Goal: Task Accomplishment & Management: Manage account settings

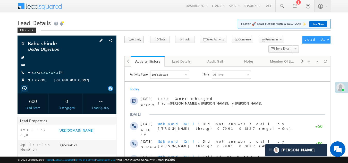
click at [44, 71] on link "+xx-xxxxxxxx34" at bounding box center [45, 72] width 34 height 4
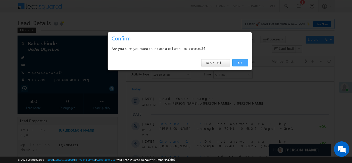
click at [244, 61] on link "OK" at bounding box center [241, 62] width 16 height 7
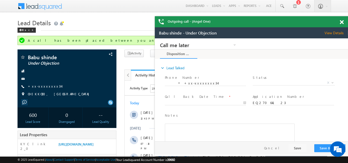
click at [342, 23] on span at bounding box center [342, 22] width 4 height 4
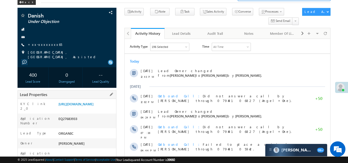
scroll to position [26, 0]
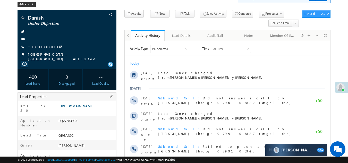
click at [80, 108] on link "[URL][DOMAIN_NAME]" at bounding box center [76, 106] width 35 height 4
click at [42, 46] on link "+xx-xxxxxxxx65" at bounding box center [45, 46] width 34 height 4
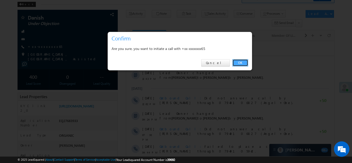
drag, startPoint x: 112, startPoint y: 21, endPoint x: 237, endPoint y: 63, distance: 131.9
click at [237, 63] on link "OK" at bounding box center [241, 62] width 16 height 7
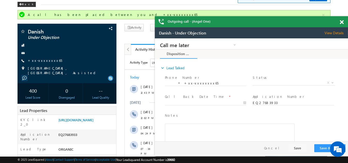
scroll to position [0, 0]
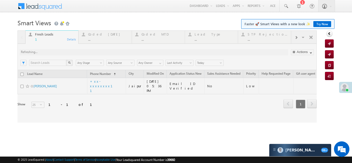
click at [95, 36] on div at bounding box center [167, 76] width 299 height 92
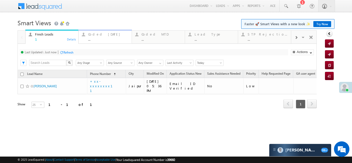
click at [95, 36] on div "Coded [DATE]" at bounding box center [108, 34] width 40 height 4
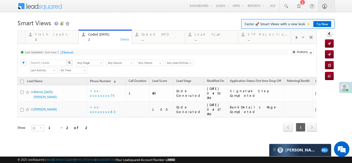
click at [67, 52] on div "Refresh" at bounding box center [68, 53] width 10 height 4
click at [84, 51] on div "Refresh" at bounding box center [88, 53] width 10 height 4
click at [40, 34] on div "Fresh Leads" at bounding box center [55, 34] width 40 height 4
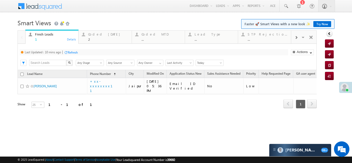
click at [75, 53] on div "Refresh" at bounding box center [73, 53] width 10 height 4
click at [68, 52] on div "Refresh" at bounding box center [68, 53] width 10 height 4
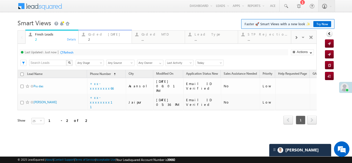
click at [96, 34] on div "Coded Today" at bounding box center [108, 34] width 40 height 4
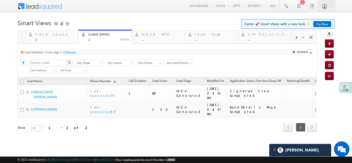
click at [70, 51] on div "Refresh" at bounding box center [71, 53] width 10 height 4
click at [92, 52] on div "Refresh" at bounding box center [88, 53] width 10 height 4
click at [70, 52] on div "Refresh" at bounding box center [68, 53] width 10 height 4
click at [44, 36] on div "Fresh Leads" at bounding box center [55, 34] width 40 height 4
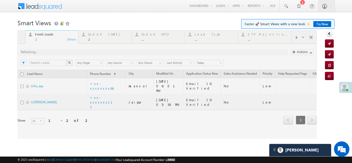
click at [70, 52] on div at bounding box center [167, 84] width 299 height 109
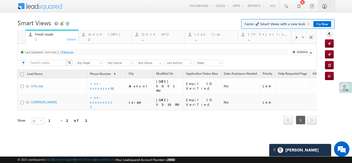
click at [67, 53] on div "Refresh" at bounding box center [68, 53] width 10 height 4
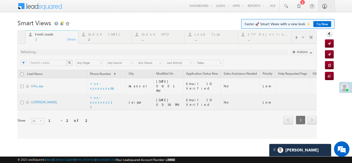
click at [98, 34] on div at bounding box center [167, 84] width 299 height 109
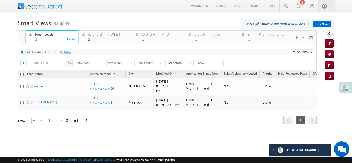
click at [98, 35] on div "Coded Today" at bounding box center [108, 34] width 40 height 4
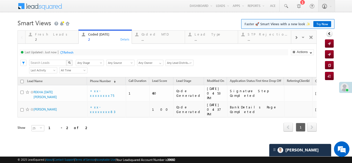
click at [70, 52] on div "Refresh" at bounding box center [68, 53] width 10 height 4
click at [66, 51] on div "Refresh" at bounding box center [68, 53] width 10 height 4
click at [44, 35] on div "Fresh Leads" at bounding box center [55, 34] width 40 height 4
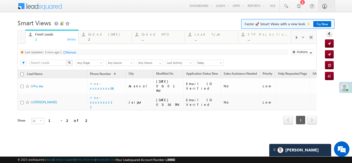
click at [69, 51] on div "Refresh" at bounding box center [71, 53] width 10 height 4
click at [99, 35] on div "Coded Today" at bounding box center [108, 34] width 40 height 4
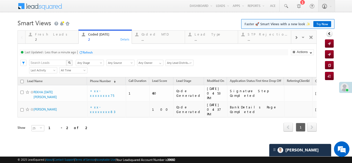
click at [88, 53] on div "Refresh" at bounding box center [88, 53] width 10 height 4
click at [48, 34] on div "Fresh Leads" at bounding box center [55, 34] width 40 height 4
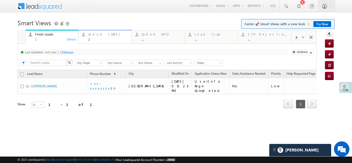
click at [102, 35] on div "Coded Today" at bounding box center [108, 34] width 40 height 4
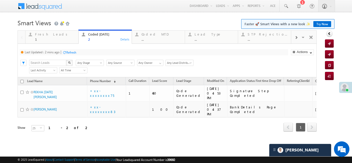
click at [71, 53] on div "Refresh" at bounding box center [71, 53] width 10 height 4
click at [47, 35] on div "Fresh Leads" at bounding box center [55, 34] width 40 height 4
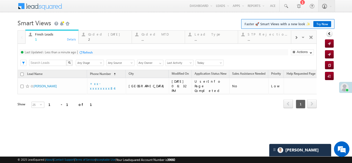
click at [89, 52] on div "Refresh" at bounding box center [88, 53] width 10 height 4
click at [95, 33] on div "Coded Today" at bounding box center [108, 34] width 40 height 4
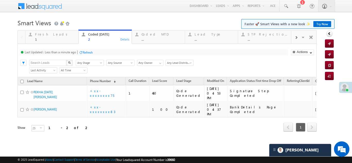
click at [89, 53] on div "Refresh" at bounding box center [88, 53] width 10 height 4
click at [44, 34] on div "Fresh Leads" at bounding box center [55, 34] width 40 height 4
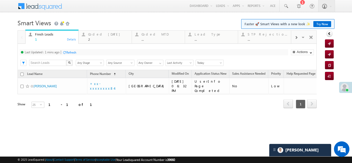
click at [73, 52] on div "Refresh" at bounding box center [71, 53] width 10 height 4
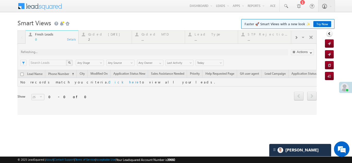
click at [99, 36] on div at bounding box center [167, 72] width 299 height 85
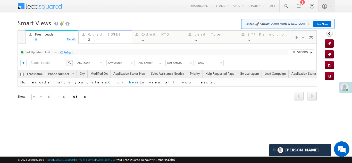
click at [99, 36] on div "Coded Today" at bounding box center [108, 34] width 40 height 4
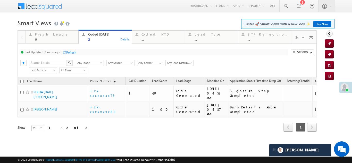
click at [75, 51] on div "Refresh" at bounding box center [71, 53] width 10 height 4
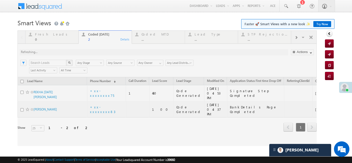
click at [87, 51] on div at bounding box center [167, 88] width 299 height 116
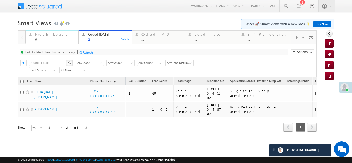
click at [39, 33] on div "Fresh Leads" at bounding box center [55, 34] width 40 height 4
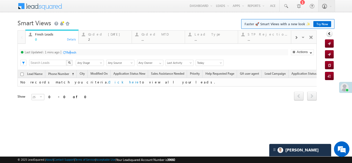
click at [71, 51] on div "Refresh" at bounding box center [71, 53] width 10 height 4
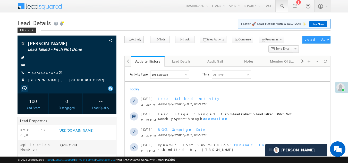
click at [282, 6] on span at bounding box center [282, 6] width 5 height 5
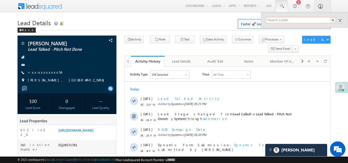
paste input "EQ28560449"
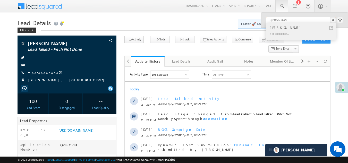
type input "EQ28560449"
click at [280, 30] on div "Suvajit Mukherjee" at bounding box center [303, 28] width 69 height 6
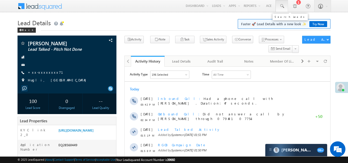
click at [281, 6] on span at bounding box center [282, 6] width 5 height 5
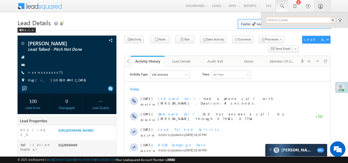
paste input "EQ28491298"
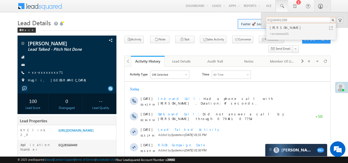
type input "EQ28491298"
click at [275, 28] on div "Sidhappa pandhare" at bounding box center [303, 28] width 69 height 6
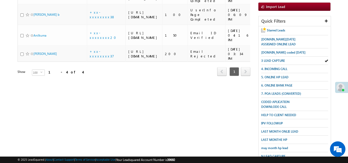
scroll to position [26, 0]
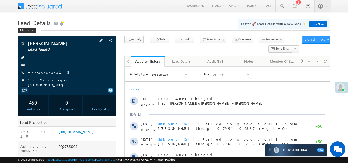
click at [40, 71] on link "+xx-xxxxxxxx18" at bounding box center [49, 72] width 43 height 4
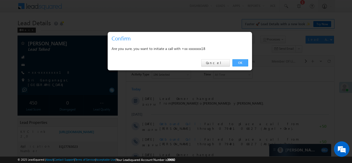
click at [241, 62] on link "OK" at bounding box center [241, 62] width 16 height 7
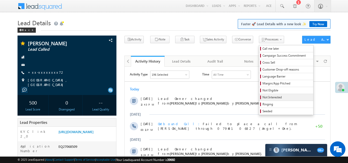
click at [263, 97] on span "Not Interested" at bounding box center [287, 97] width 49 height 5
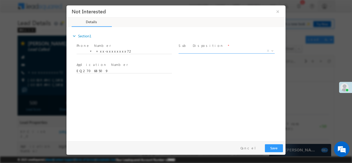
click at [201, 50] on span "X" at bounding box center [227, 50] width 96 height 5
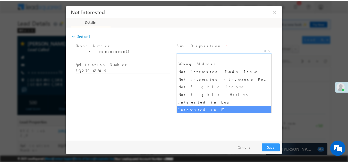
scroll to position [103, 0]
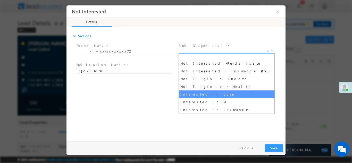
select select "Interested in Loan"
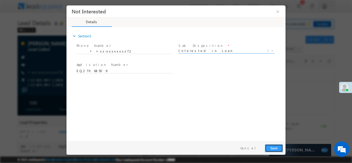
click at [273, 146] on button "Save" at bounding box center [274, 148] width 18 height 8
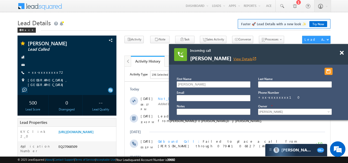
click at [244, 58] on link "View Details open_in_new" at bounding box center [245, 58] width 23 height 5
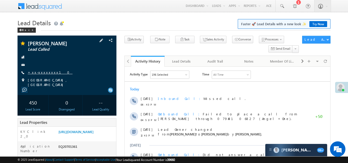
click at [42, 71] on link "+xx-xxxxxxxx10" at bounding box center [50, 72] width 45 height 4
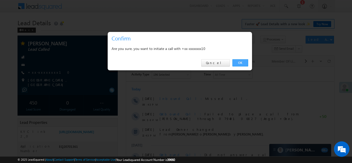
click at [243, 62] on link "OK" at bounding box center [241, 62] width 16 height 7
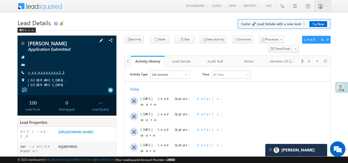
click at [41, 73] on link "+xx-xxxxxxxx23" at bounding box center [46, 72] width 37 height 4
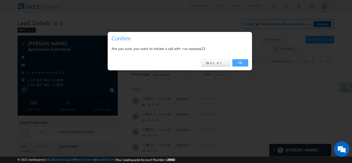
click at [241, 63] on link "OK" at bounding box center [241, 62] width 16 height 7
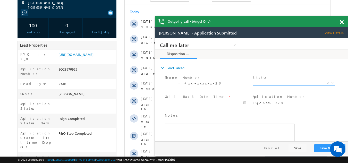
click at [269, 81] on span "X" at bounding box center [294, 82] width 82 height 5
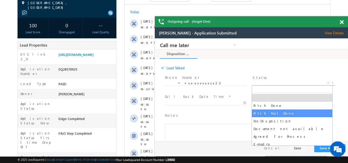
drag, startPoint x: 267, startPoint y: 112, endPoint x: 264, endPoint y: 110, distance: 3.4
select select "Pitch Not Done"
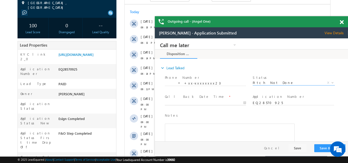
type input "09/08/25 6:50 PM"
click at [187, 102] on input "09/08/25 6:50 PM" at bounding box center [205, 103] width 81 height 5
click at [318, 146] on button "Save & Close" at bounding box center [330, 148] width 31 height 8
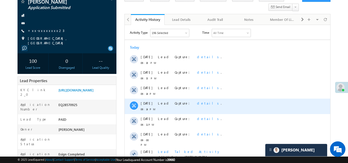
scroll to position [14, 0]
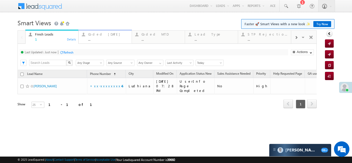
click at [97, 35] on div "Coded Today" at bounding box center [108, 34] width 40 height 4
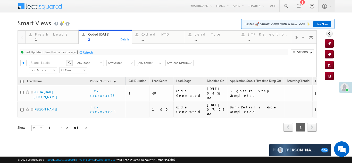
click at [87, 53] on div "Refresh" at bounding box center [88, 53] width 10 height 4
click at [72, 53] on div "Refresh" at bounding box center [68, 53] width 10 height 4
click at [68, 51] on div "Refresh" at bounding box center [68, 53] width 10 height 4
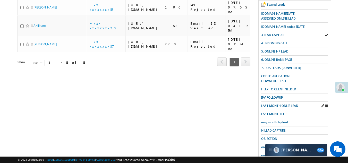
scroll to position [129, 0]
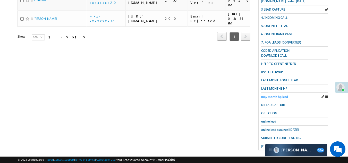
click at [272, 95] on span "may month hp lead" at bounding box center [274, 97] width 27 height 4
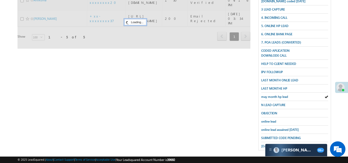
scroll to position [26, 0]
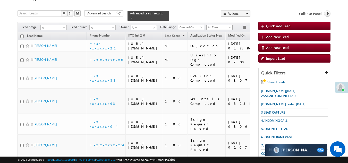
click at [223, 25] on span "All Time" at bounding box center [219, 27] width 24 height 5
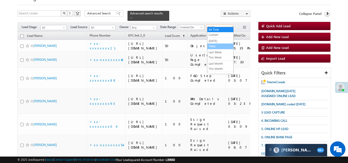
click at [215, 45] on link "Today" at bounding box center [221, 46] width 26 height 5
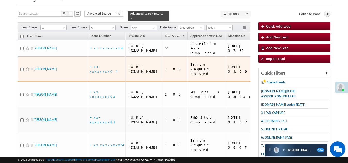
scroll to position [9, 0]
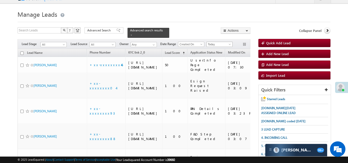
click at [215, 42] on span "Today" at bounding box center [219, 44] width 24 height 5
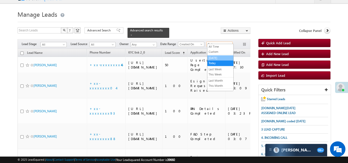
click at [215, 57] on link "[DATE]" at bounding box center [221, 58] width 26 height 5
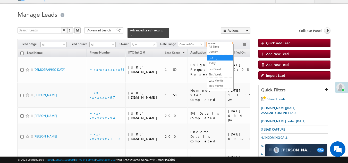
click at [216, 42] on span "[DATE]" at bounding box center [219, 44] width 24 height 5
click at [215, 63] on link "Today" at bounding box center [221, 63] width 26 height 5
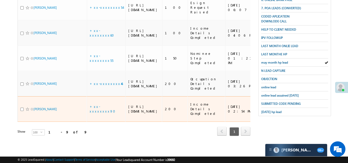
scroll to position [215, 0]
click at [103, 104] on link "+xx-xxxxxxxx90" at bounding box center [104, 108] width 29 height 9
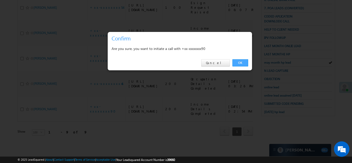
click at [240, 62] on link "OK" at bounding box center [241, 62] width 16 height 7
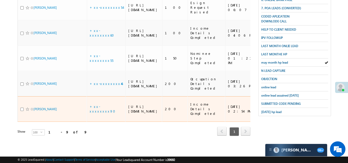
scroll to position [229, 0]
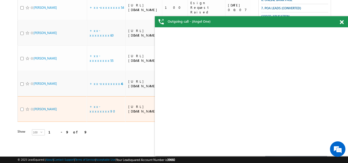
click at [22, 108] on input "checkbox" at bounding box center [21, 109] width 3 height 3
checkbox input "true"
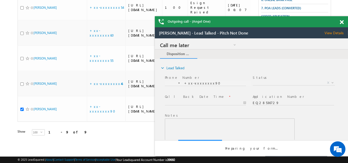
scroll to position [0, 0]
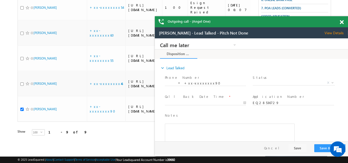
click at [342, 21] on span at bounding box center [342, 22] width 4 height 4
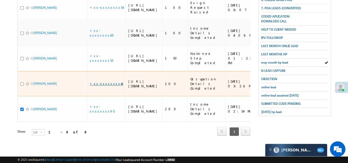
click at [103, 81] on link "+xx-xxxxxxxx46" at bounding box center [106, 83] width 33 height 4
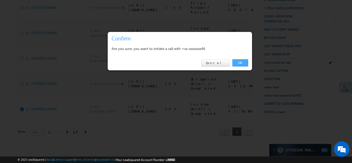
click at [237, 62] on link "OK" at bounding box center [241, 62] width 16 height 7
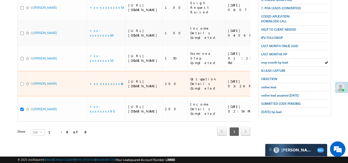
click at [21, 83] on input "checkbox" at bounding box center [21, 84] width 3 height 3
checkbox input "true"
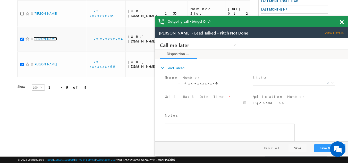
click at [340, 21] on span at bounding box center [342, 22] width 4 height 4
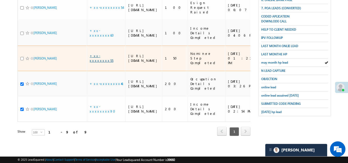
click at [102, 54] on link "+xx-xxxxxxxx55" at bounding box center [102, 58] width 24 height 9
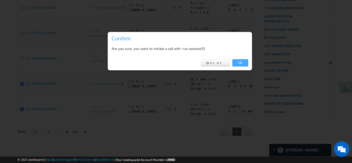
click at [237, 62] on link "OK" at bounding box center [241, 62] width 16 height 7
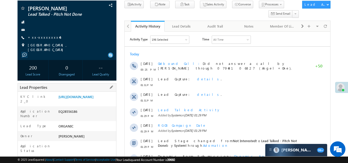
scroll to position [129, 0]
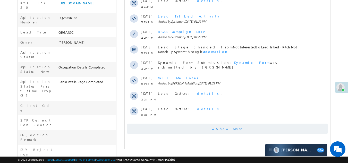
click at [168, 132] on span "Show More" at bounding box center [227, 129] width 201 height 10
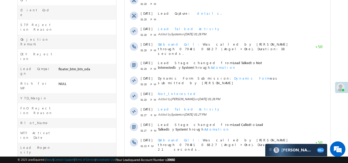
scroll to position [0, 0]
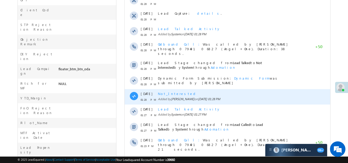
click at [173, 92] on span "Not_Interested" at bounding box center [177, 94] width 39 height 4
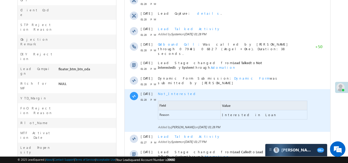
click at [173, 92] on span "Not_Interested" at bounding box center [177, 94] width 39 height 4
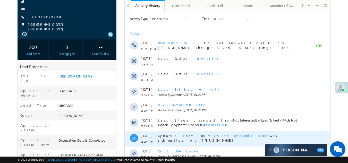
scroll to position [18, 0]
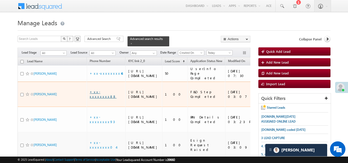
click at [102, 99] on link "+xx-xxxxxxxx88" at bounding box center [103, 94] width 27 height 9
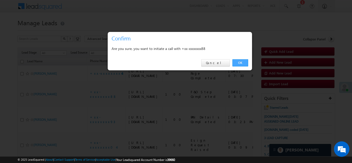
click at [240, 63] on link "OK" at bounding box center [241, 62] width 16 height 7
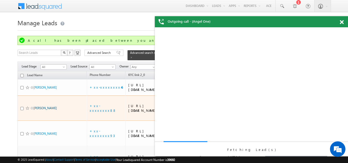
drag, startPoint x: 40, startPoint y: 108, endPoint x: 41, endPoint y: 122, distance: 13.7
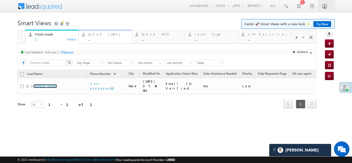
click at [100, 36] on div "Coded Today" at bounding box center [108, 34] width 40 height 4
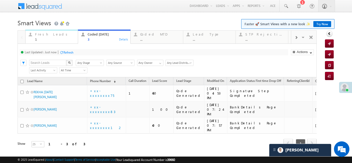
click at [39, 36] on div "Fresh Leads 1" at bounding box center [55, 36] width 40 height 10
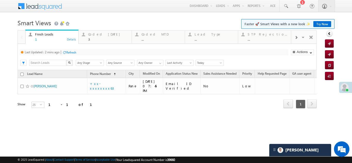
click at [71, 51] on div "Refresh" at bounding box center [71, 53] width 10 height 4
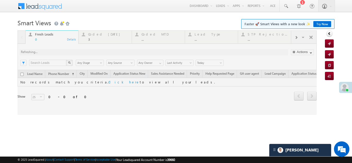
click at [101, 35] on div at bounding box center [167, 72] width 299 height 85
click at [100, 35] on div at bounding box center [167, 72] width 299 height 85
click at [100, 35] on div "Coded Today" at bounding box center [108, 34] width 40 height 4
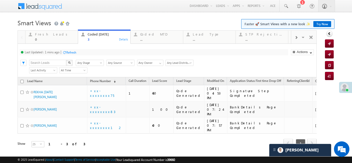
click at [72, 52] on div "Refresh" at bounding box center [71, 53] width 10 height 4
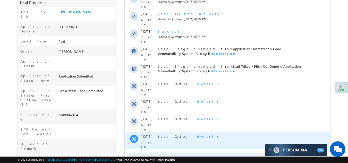
scroll to position [129, 0]
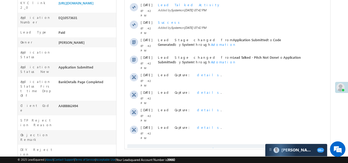
click at [200, 144] on span "Show More" at bounding box center [227, 149] width 201 height 10
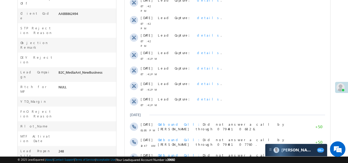
scroll to position [286, 0]
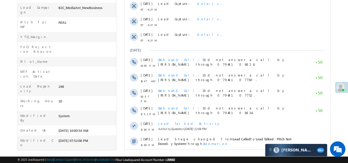
click at [208, 154] on span "Show More" at bounding box center [227, 159] width 201 height 10
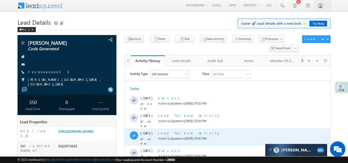
scroll to position [0, 0]
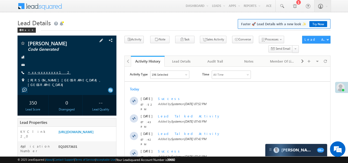
click at [43, 72] on link "+xx-xxxxxxxx12" at bounding box center [49, 72] width 43 height 4
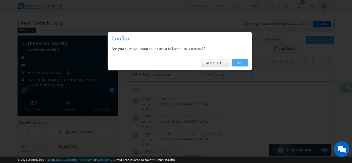
click at [240, 62] on link "OK" at bounding box center [241, 62] width 16 height 7
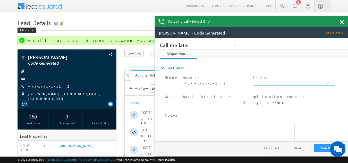
click at [273, 82] on span "X" at bounding box center [294, 82] width 82 height 5
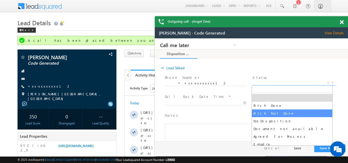
select select "Pitch Not Done"
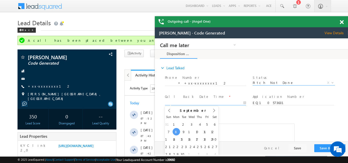
click at [187, 103] on body "Call me later Campaign Success Commitment Cross Sell Customer Drop-off reasons …" at bounding box center [251, 89] width 193 height 103
type input "[DATE] 7:56 PM"
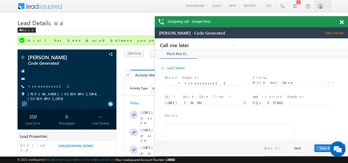
click at [322, 149] on button "Save & Close" at bounding box center [330, 148] width 31 height 8
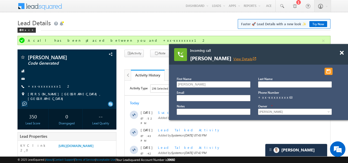
click at [241, 60] on link "View Details open_in_new" at bounding box center [245, 58] width 23 height 5
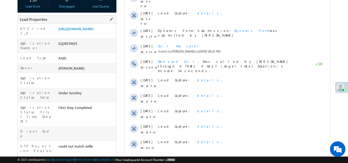
scroll to position [52, 0]
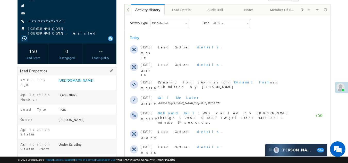
drag, startPoint x: 58, startPoint y: 101, endPoint x: 87, endPoint y: 102, distance: 29.1
click at [87, 100] on div "EQ28570925" at bounding box center [86, 96] width 59 height 7
copy div "EQ28570925"
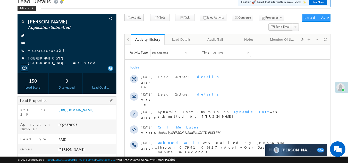
scroll to position [0, 0]
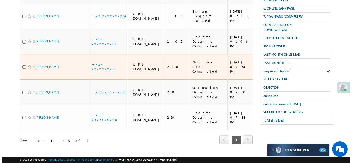
scroll to position [129, 0]
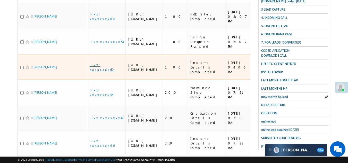
click at [98, 72] on link "+xx-xxxxxxxx60" at bounding box center [104, 67] width 28 height 9
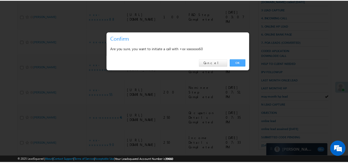
scroll to position [0, 0]
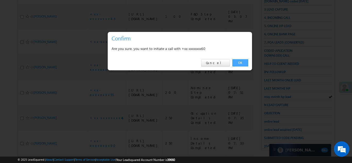
click at [239, 62] on link "OK" at bounding box center [241, 62] width 16 height 7
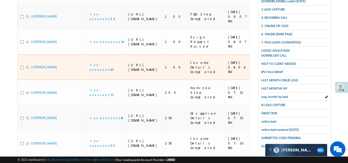
scroll to position [143, 0]
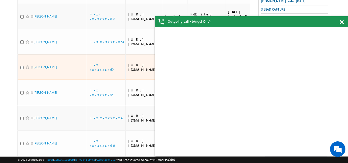
click at [21, 69] on input "checkbox" at bounding box center [21, 67] width 3 height 3
checkbox input "true"
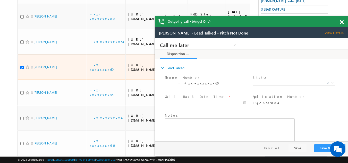
scroll to position [0, 0]
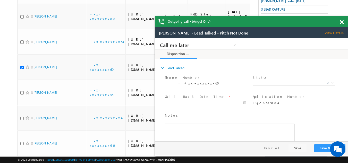
click at [342, 22] on span at bounding box center [342, 22] width 4 height 4
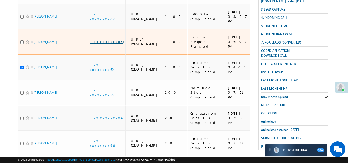
click at [100, 44] on link "+xx-xxxxxxxx54" at bounding box center [106, 41] width 33 height 4
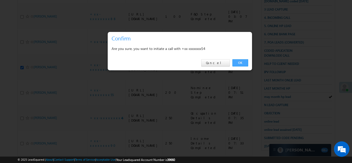
click at [239, 64] on link "OK" at bounding box center [241, 62] width 16 height 7
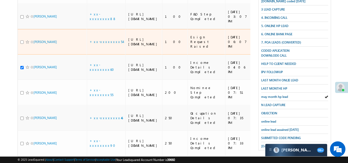
click at [21, 44] on input "checkbox" at bounding box center [21, 41] width 3 height 3
checkbox input "true"
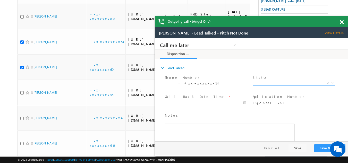
click at [268, 83] on span "X" at bounding box center [294, 82] width 82 height 5
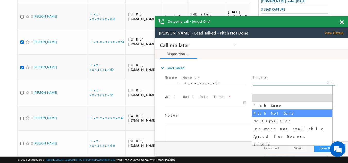
select select "Pitch Not Done"
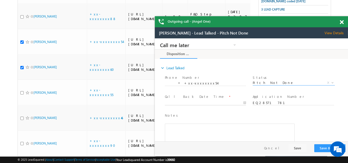
type input "09/08/25 8:06 PM"
click at [193, 103] on body "Call me later Campaign Success Commitment Cross Sell Customer Drop-off reasons …" at bounding box center [251, 89] width 193 height 103
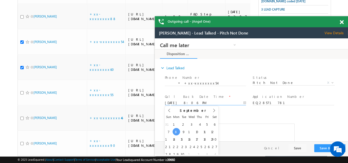
click at [335, 31] on span "View Details" at bounding box center [336, 33] width 23 height 5
click at [343, 21] on span at bounding box center [342, 22] width 4 height 4
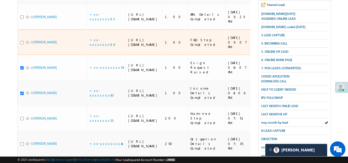
scroll to position [91, 0]
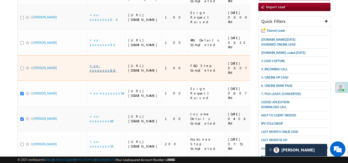
click at [100, 72] on link "+xx-xxxxxxxx88" at bounding box center [103, 67] width 27 height 9
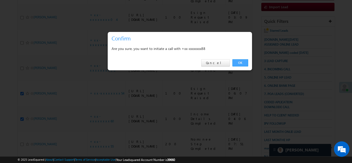
click at [237, 61] on link "OK" at bounding box center [241, 62] width 16 height 7
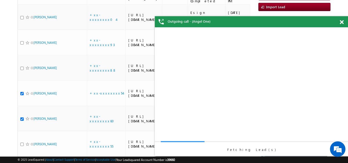
scroll to position [0, 0]
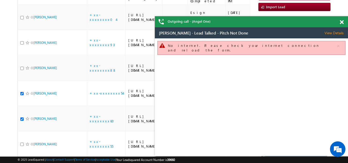
click at [342, 23] on span at bounding box center [342, 22] width 4 height 4
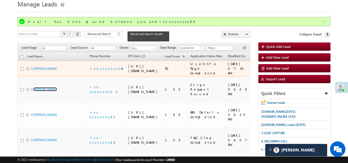
scroll to position [14, 0]
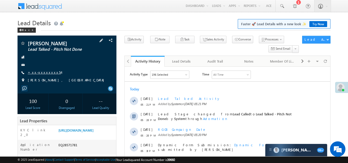
click at [42, 71] on link "+xx-xxxxxxxx54" at bounding box center [44, 72] width 33 height 4
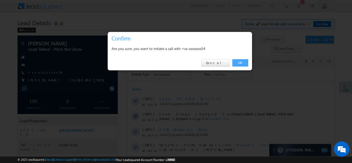
click at [240, 61] on link "OK" at bounding box center [241, 62] width 16 height 7
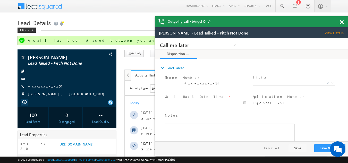
click at [341, 23] on span at bounding box center [342, 22] width 4 height 4
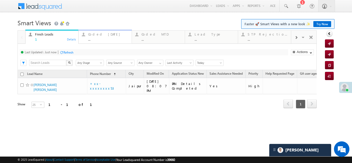
click at [94, 33] on div "Coded [DATE]" at bounding box center [108, 34] width 40 height 4
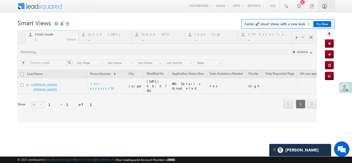
click at [343, 86] on span at bounding box center [345, 87] width 8 height 8
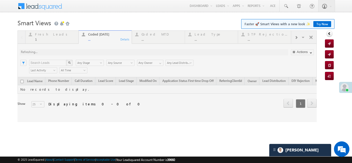
click at [346, 87] on div at bounding box center [345, 87] width 13 height 11
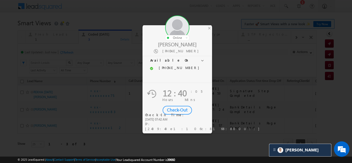
click at [179, 109] on div "Check-Out" at bounding box center [177, 110] width 29 height 9
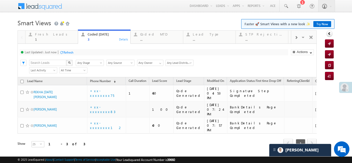
click at [67, 52] on div "Refresh" at bounding box center [68, 53] width 10 height 4
click at [68, 53] on div "Refresh" at bounding box center [68, 53] width 10 height 4
click at [42, 35] on div "Fresh Leads" at bounding box center [55, 34] width 40 height 4
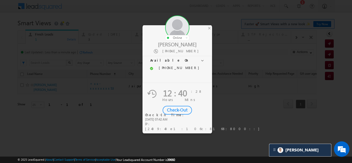
click at [176, 111] on div "Check-Out" at bounding box center [177, 110] width 29 height 9
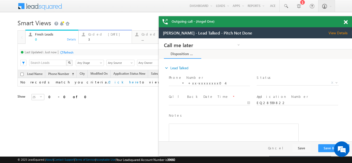
click at [100, 32] on div "Coded Today" at bounding box center [108, 34] width 40 height 4
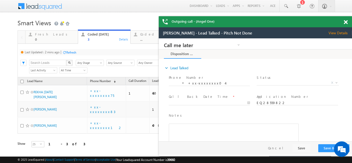
click at [71, 51] on div "Refresh" at bounding box center [71, 53] width 10 height 4
click at [346, 22] on span at bounding box center [346, 22] width 4 height 4
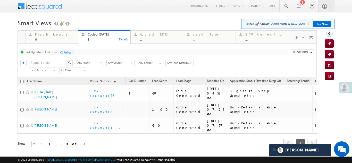
click at [67, 51] on div "Refresh" at bounding box center [68, 53] width 10 height 4
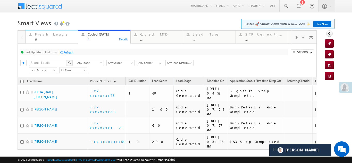
click at [42, 33] on div "Fresh Leads" at bounding box center [55, 34] width 40 height 4
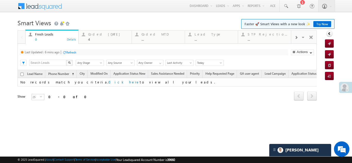
click at [75, 53] on div "Refresh" at bounding box center [71, 53] width 10 height 4
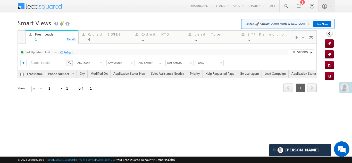
click at [69, 52] on div "Refresh" at bounding box center [68, 53] width 10 height 4
click at [88, 53] on div "Refresh" at bounding box center [88, 53] width 10 height 4
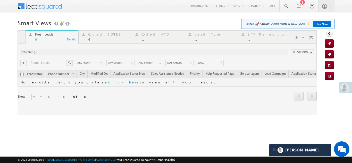
click at [97, 35] on div at bounding box center [167, 72] width 299 height 85
click at [96, 34] on div at bounding box center [167, 72] width 299 height 85
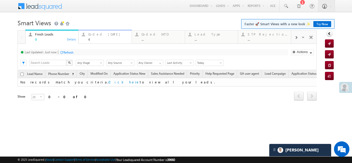
click at [97, 34] on div "Coded Today" at bounding box center [108, 34] width 40 height 4
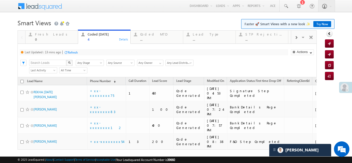
click at [74, 52] on div "Refresh" at bounding box center [73, 53] width 10 height 4
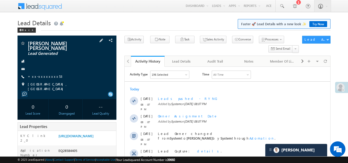
scroll to position [103, 0]
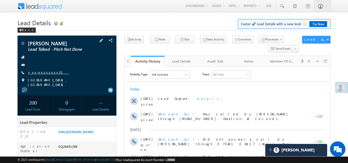
click at [43, 72] on link "+xx-xxxxxxxx31" at bounding box center [48, 72] width 41 height 4
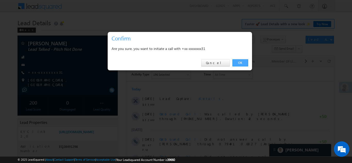
click at [241, 61] on link "OK" at bounding box center [241, 62] width 16 height 7
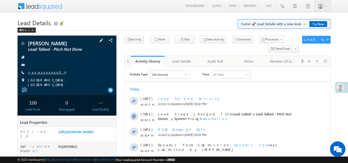
click at [38, 73] on link "+xx-xxxxxxxx04" at bounding box center [46, 72] width 37 height 4
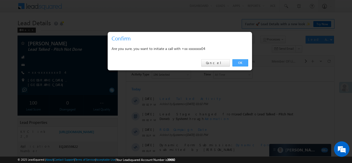
click at [241, 63] on link "OK" at bounding box center [241, 62] width 16 height 7
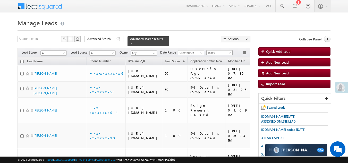
click at [215, 51] on span "Today" at bounding box center [219, 53] width 24 height 5
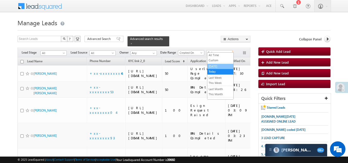
click at [217, 67] on link "[DATE]" at bounding box center [221, 66] width 26 height 5
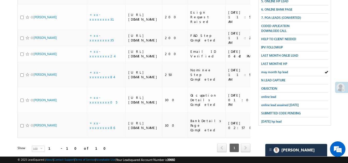
scroll to position [155, 0]
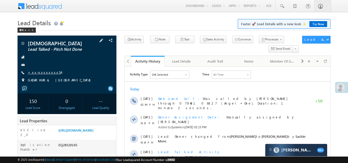
click at [38, 72] on link "+xx-xxxxxxxx54" at bounding box center [44, 72] width 33 height 4
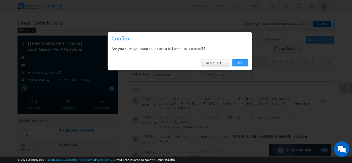
click at [236, 61] on link "OK" at bounding box center [241, 62] width 16 height 7
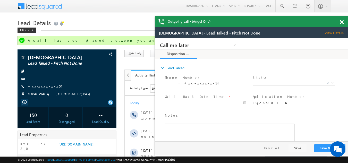
click at [343, 21] on span at bounding box center [342, 22] width 4 height 4
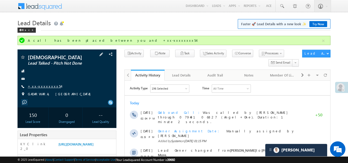
click at [39, 85] on link "+xx-xxxxxxxx54" at bounding box center [44, 86] width 33 height 4
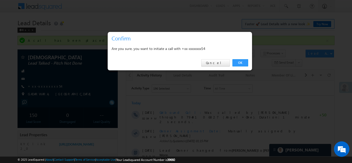
click at [239, 60] on link "OK" at bounding box center [241, 62] width 16 height 7
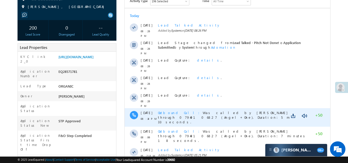
scroll to position [26, 0]
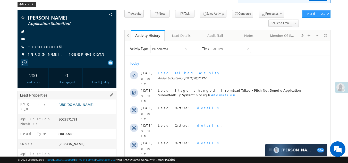
click at [91, 106] on link "[URL][DOMAIN_NAME]" at bounding box center [76, 104] width 35 height 4
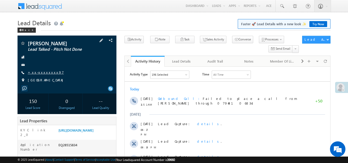
click at [41, 71] on link "+xx-xxxxxxxx97" at bounding box center [46, 72] width 36 height 4
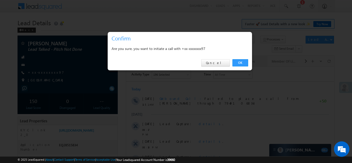
click at [240, 62] on link "OK" at bounding box center [241, 62] width 16 height 7
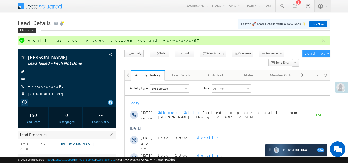
click at [80, 146] on link "https://angelbroking1-pk3em7sa.customui-test.leadsquared.com?leadId=20b57bf4-cf…" at bounding box center [76, 144] width 35 height 4
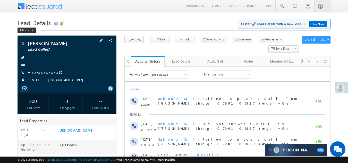
click at [40, 71] on link "+xx-xxxxxxxx35" at bounding box center [45, 72] width 35 height 4
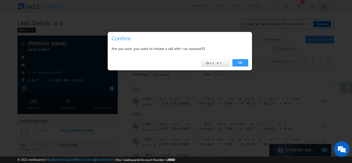
click at [237, 63] on link "OK" at bounding box center [241, 62] width 16 height 7
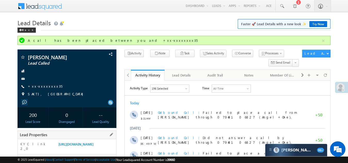
click at [92, 134] on div "Lead Properties" at bounding box center [67, 135] width 99 height 9
click at [87, 143] on link "https://angelbroking1-pk3em7sa.customui-test.leadsquared.com?leadId=8b333b1d-cf…" at bounding box center [76, 144] width 35 height 4
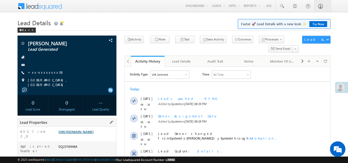
click at [87, 134] on link "[URL][DOMAIN_NAME]" at bounding box center [76, 132] width 35 height 4
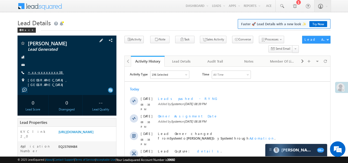
click at [42, 73] on link "+xx-xxxxxxxx38" at bounding box center [46, 72] width 36 height 4
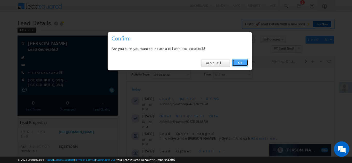
click at [239, 60] on link "OK" at bounding box center [241, 62] width 16 height 7
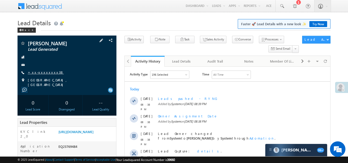
click at [38, 71] on link "+xx-xxxxxxxx38" at bounding box center [46, 72] width 36 height 4
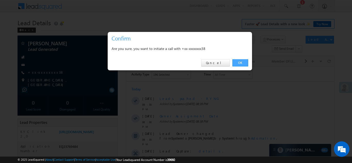
click at [241, 62] on link "OK" at bounding box center [241, 62] width 16 height 7
